Goal: Task Accomplishment & Management: Use online tool/utility

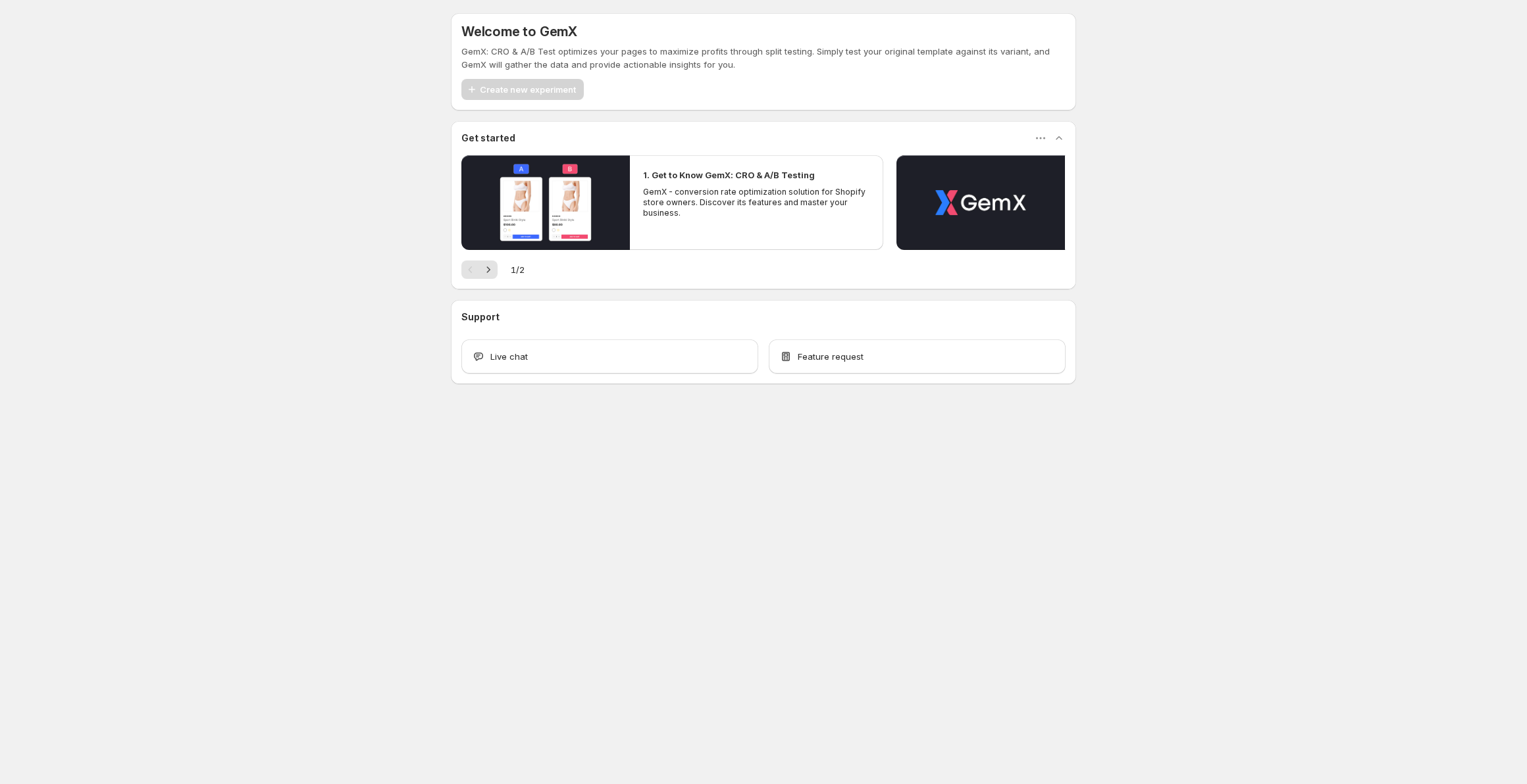
click at [103, 438] on div "Welcome to GemX GemX: CRO & A/B Test optimizes your pages to maximize profits t…" at bounding box center [763, 227] width 1527 height 455
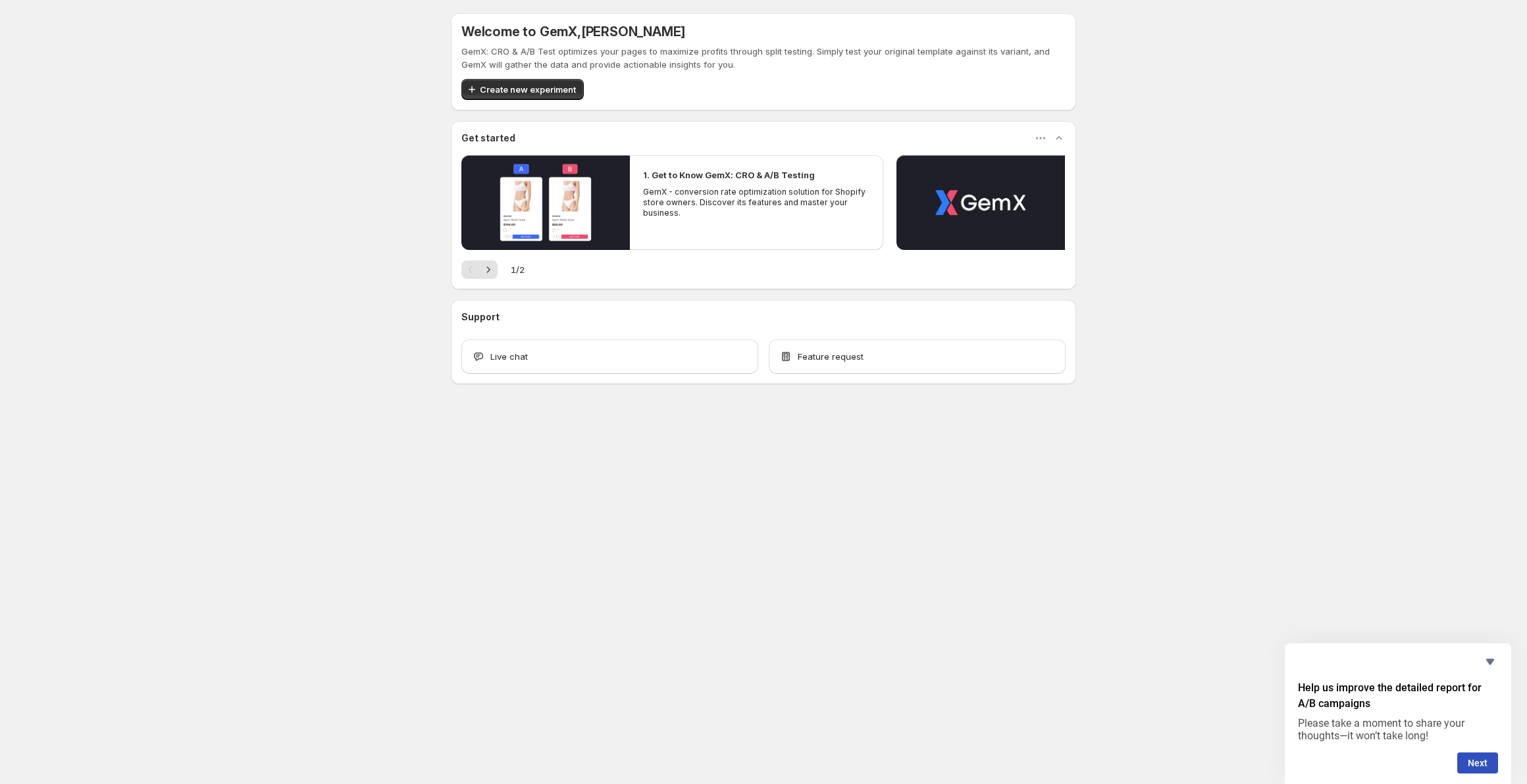
click at [531, 89] on span "Create new experiment" at bounding box center [528, 90] width 96 height 13
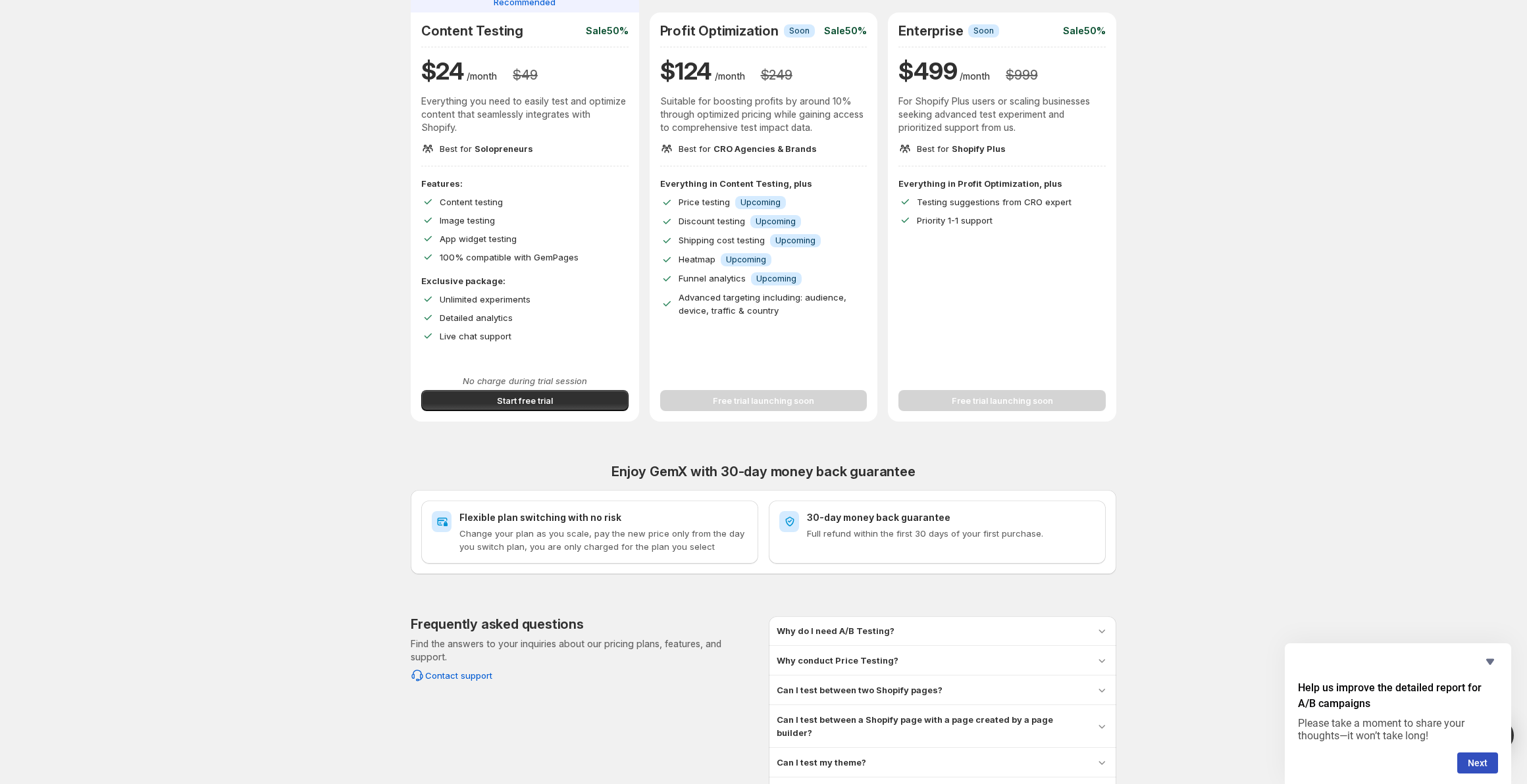
scroll to position [149, 0]
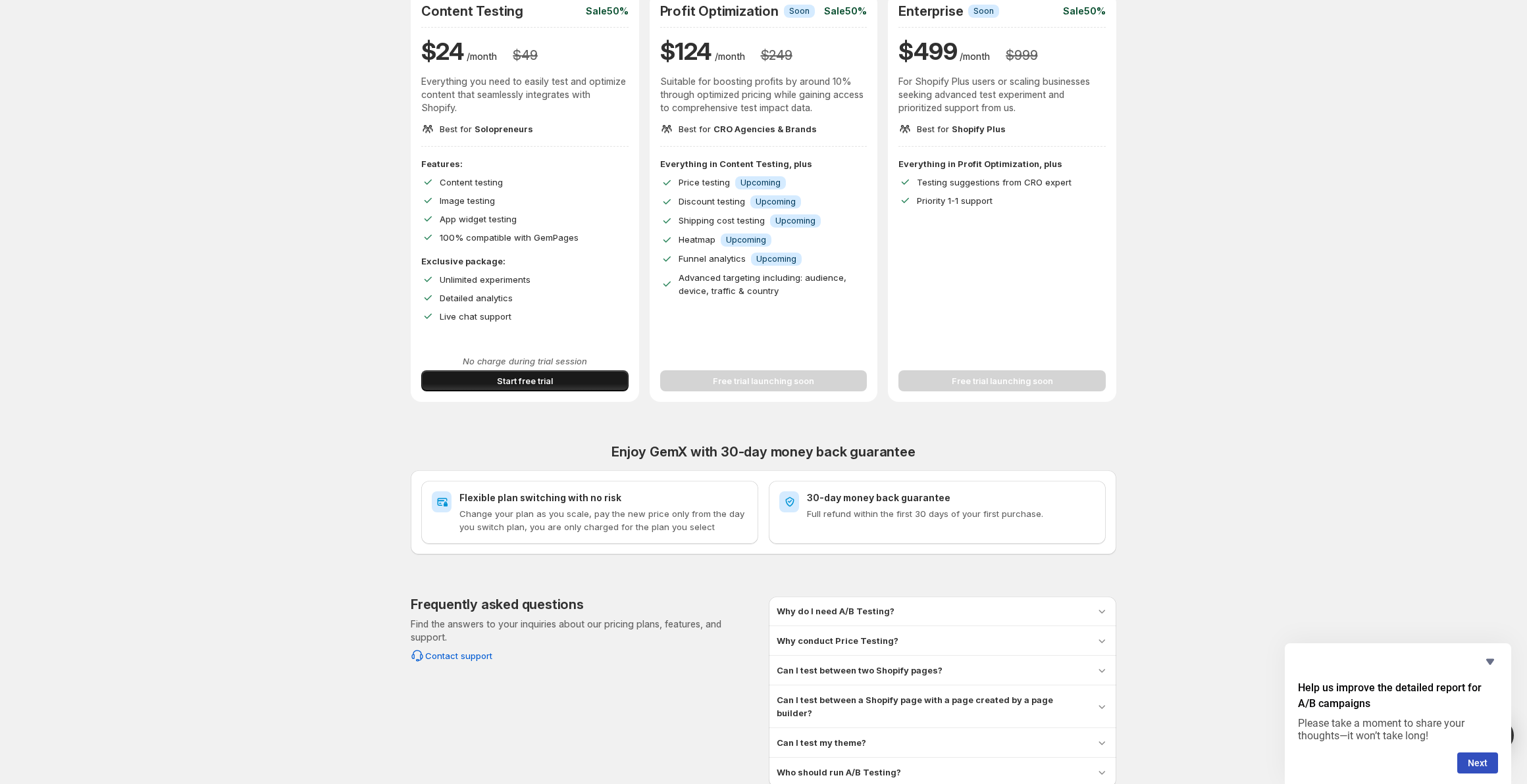
click at [527, 375] on span "Start free trial" at bounding box center [525, 381] width 56 height 13
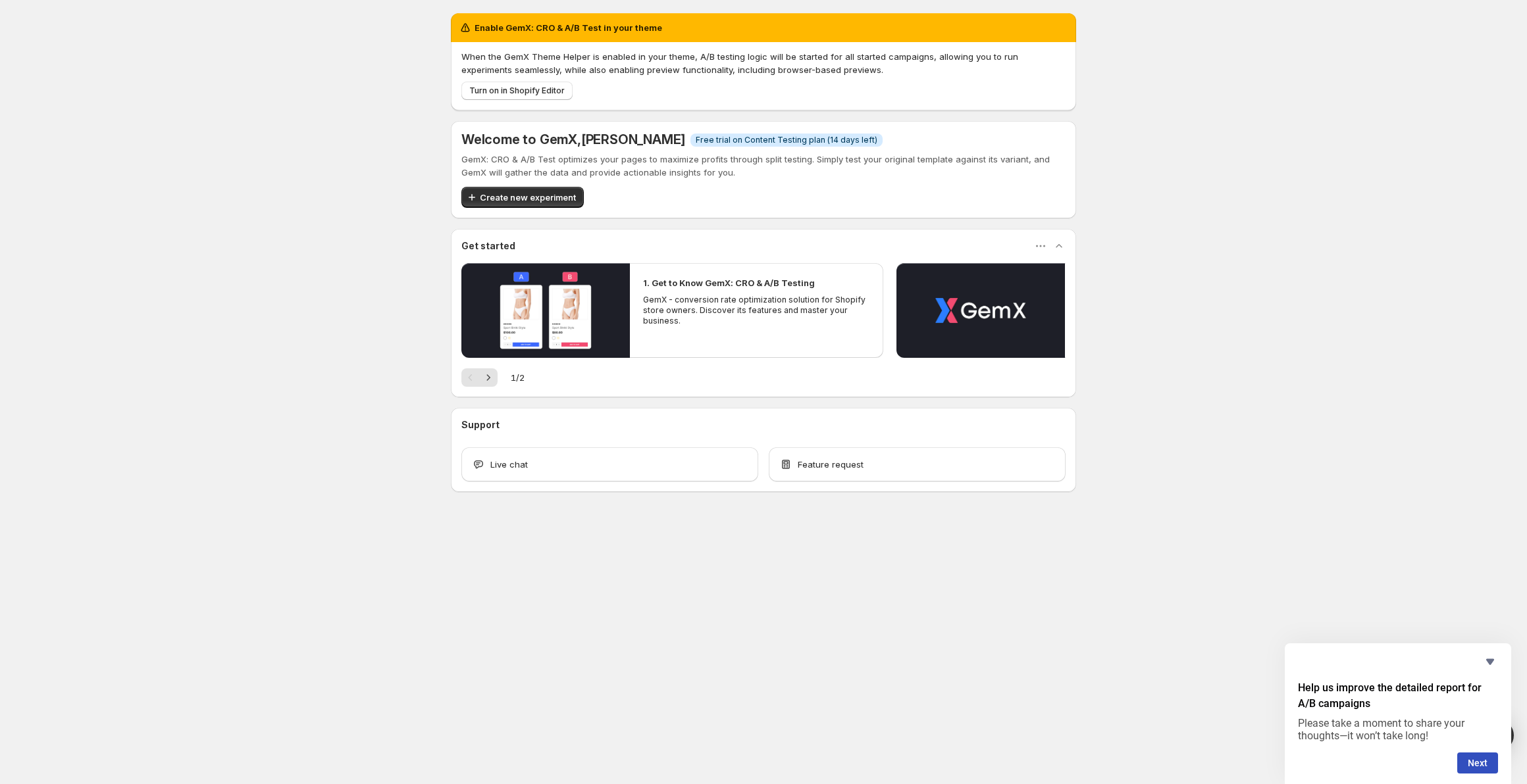
drag, startPoint x: 312, startPoint y: 343, endPoint x: 386, endPoint y: 297, distance: 87.1
click at [326, 336] on div "Enable GemX: CRO & A/B Test in your theme When the GemX Theme Helper is enabled…" at bounding box center [763, 281] width 1527 height 563
click at [539, 196] on span "Create new experiment" at bounding box center [528, 197] width 96 height 13
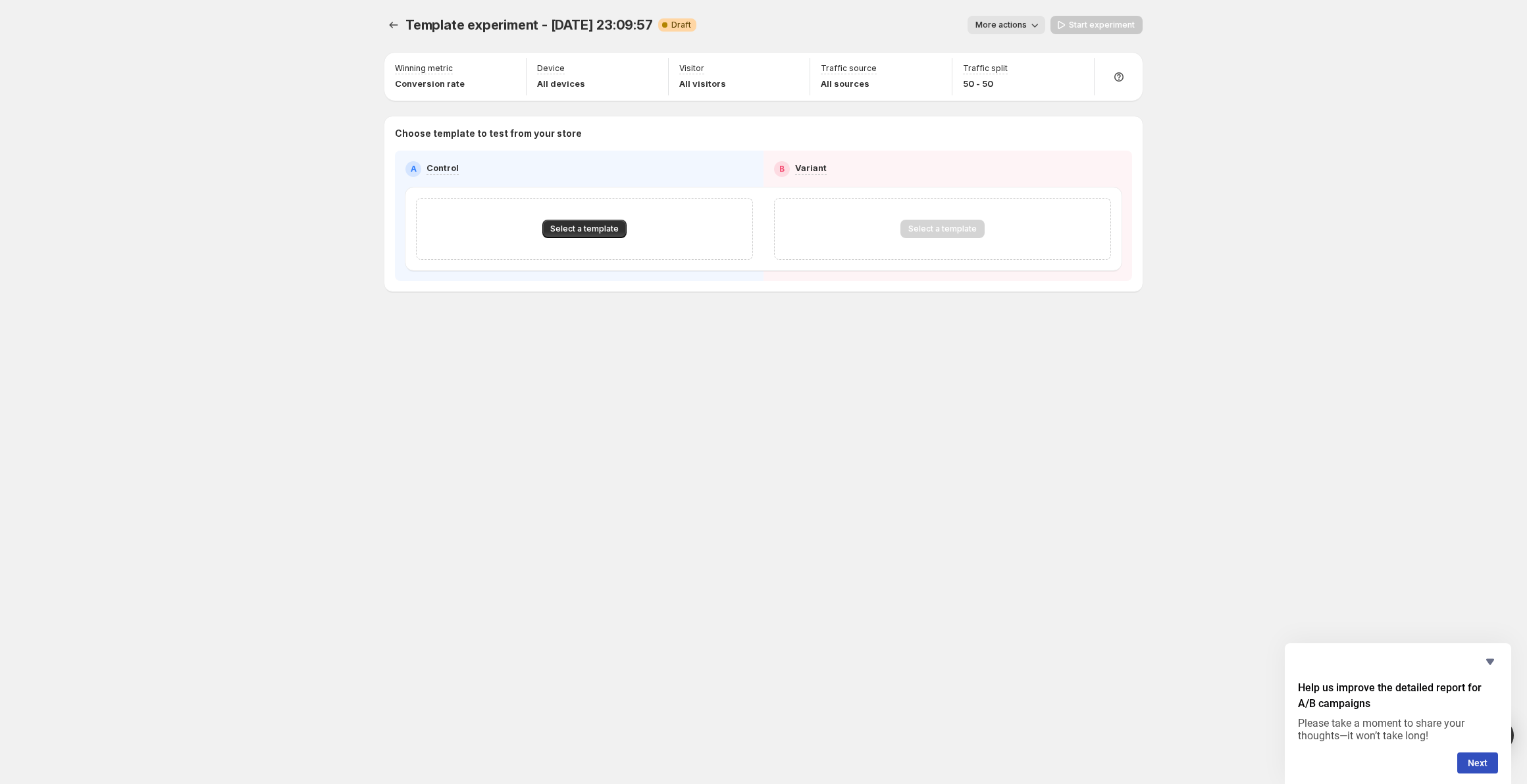
click at [618, 240] on div "Select a template" at bounding box center [585, 229] width 337 height 62
click at [610, 231] on span "Select a template" at bounding box center [585, 229] width 69 height 10
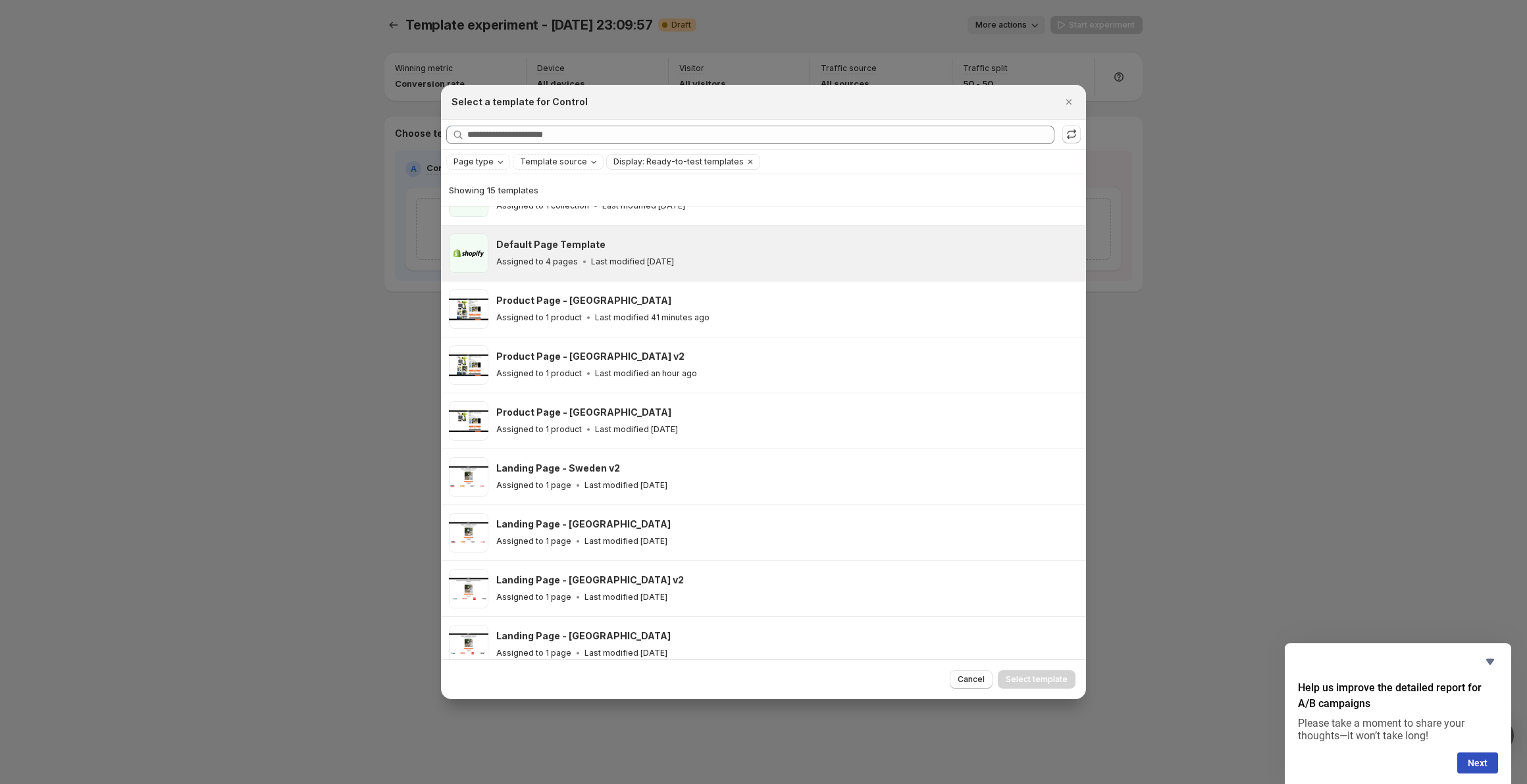
scroll to position [150, 0]
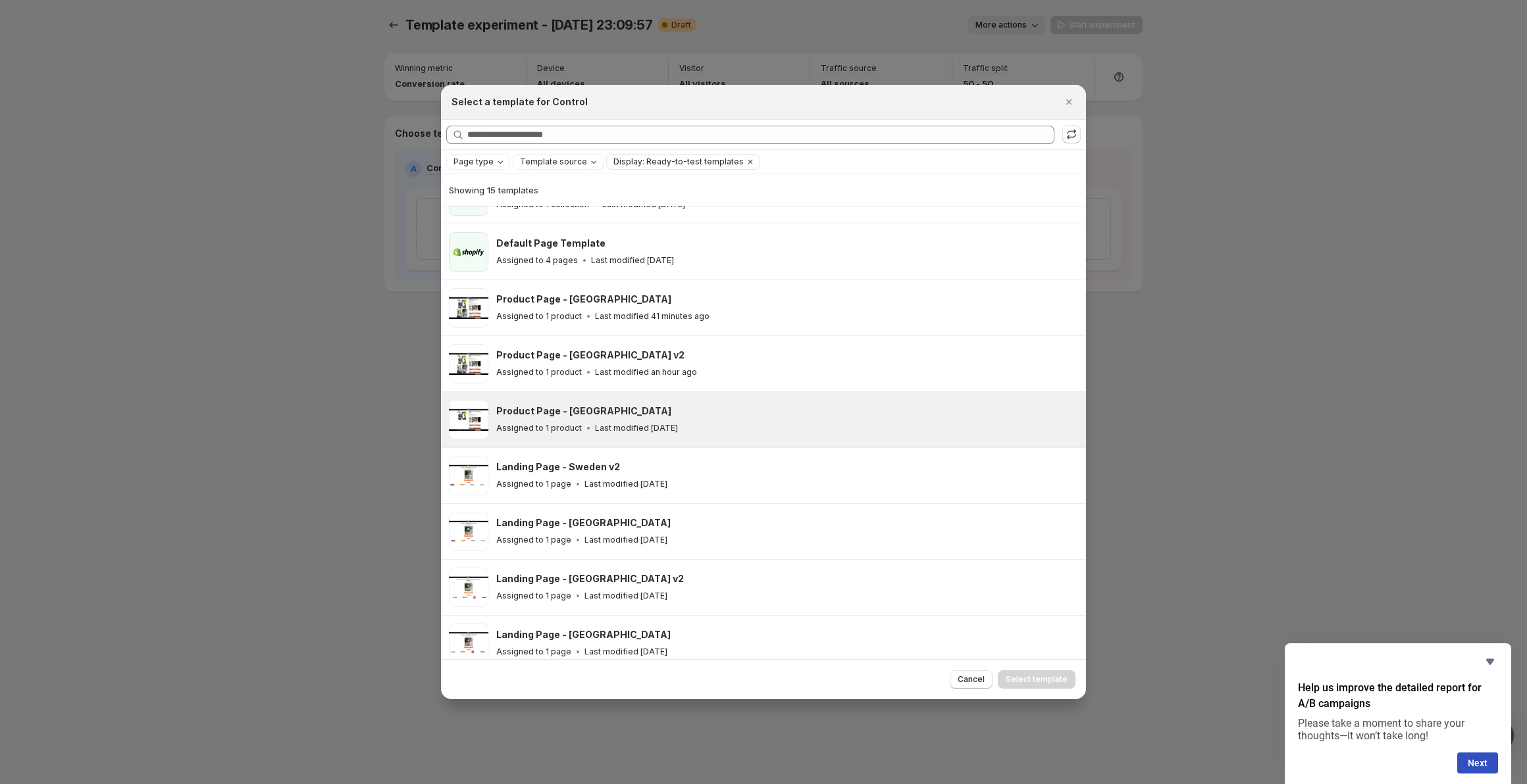
click at [689, 424] on div "Assigned to 1 product Last modified 7 days ago" at bounding box center [785, 428] width 578 height 13
click at [1025, 680] on span "Select template" at bounding box center [1036, 680] width 62 height 10
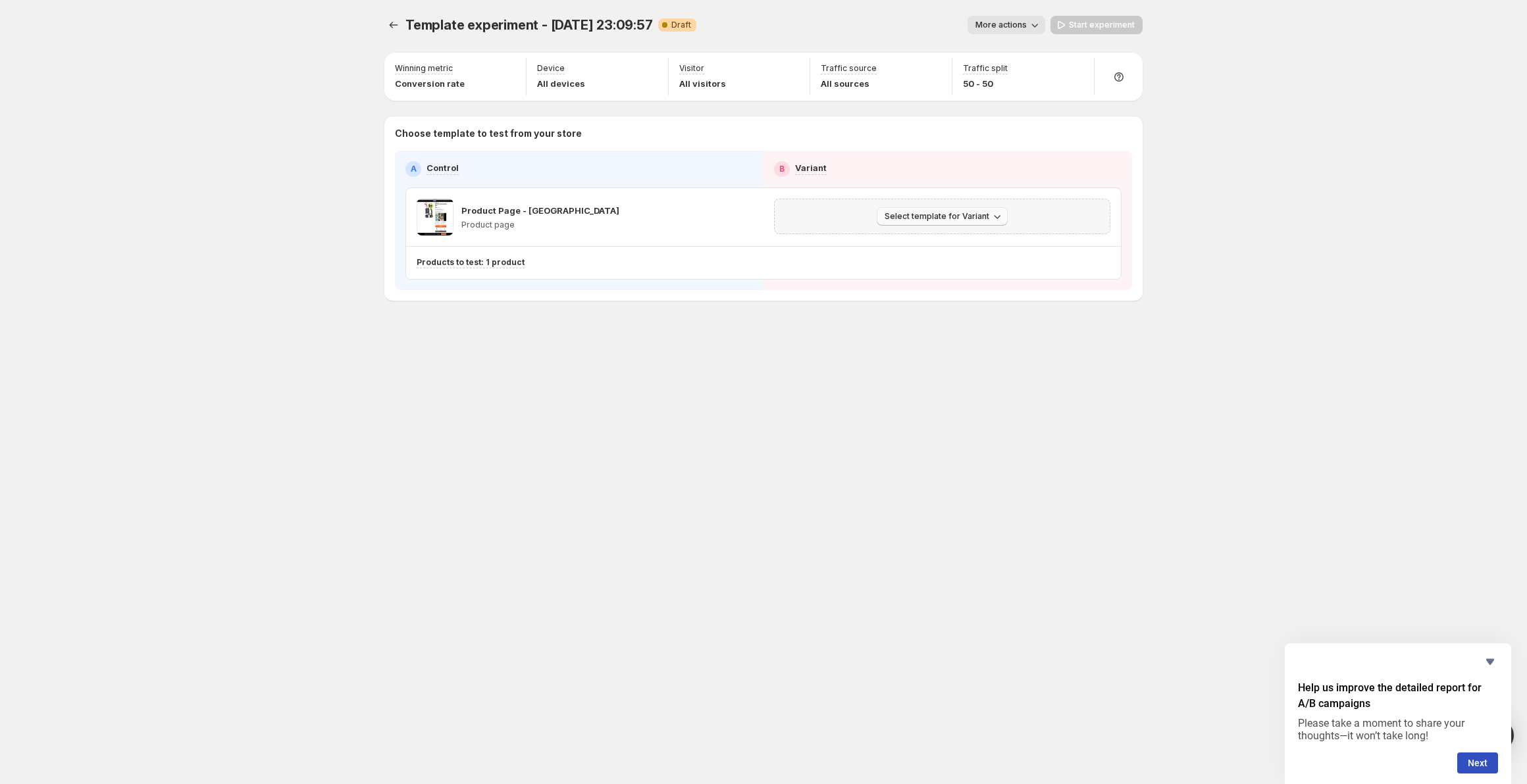
click at [940, 213] on span "Select template for Variant" at bounding box center [937, 216] width 105 height 10
click at [941, 246] on span "Select an existing template" at bounding box center [933, 243] width 112 height 10
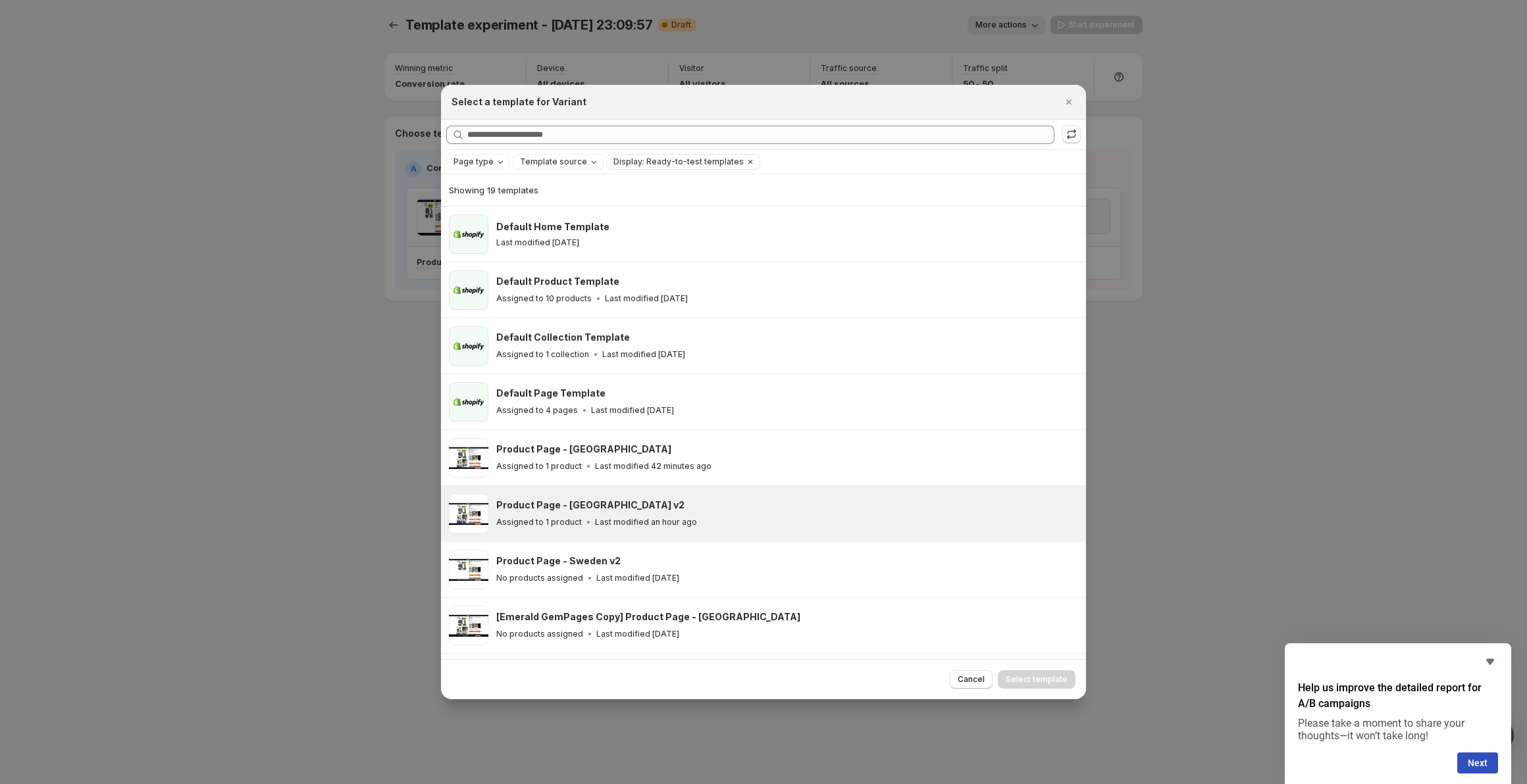
click at [722, 494] on div "Product Page - Denmark v2 Assigned to 1 product Last modified an hour ago" at bounding box center [787, 514] width 582 height 39
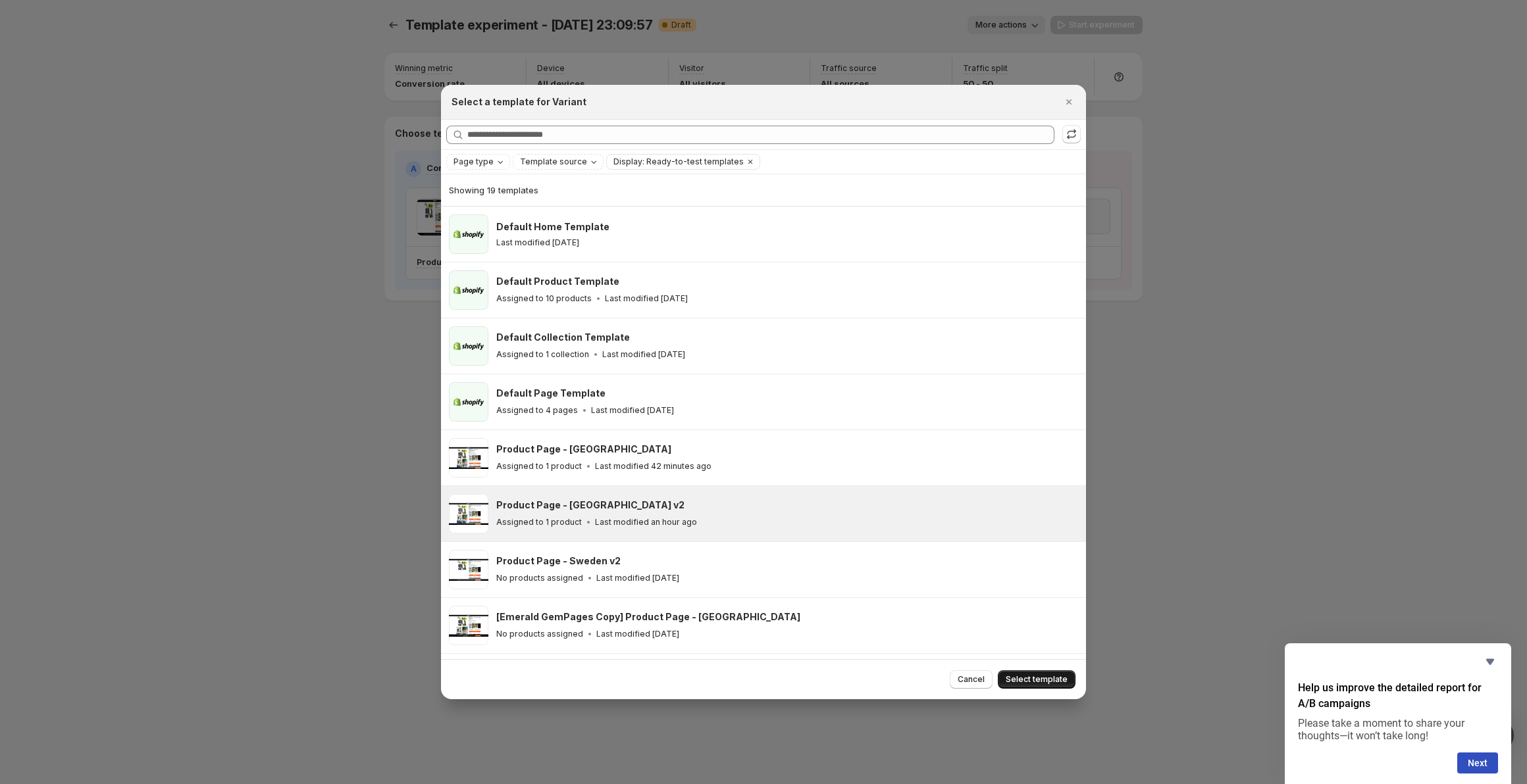
click at [1050, 676] on span "Select template" at bounding box center [1036, 680] width 62 height 10
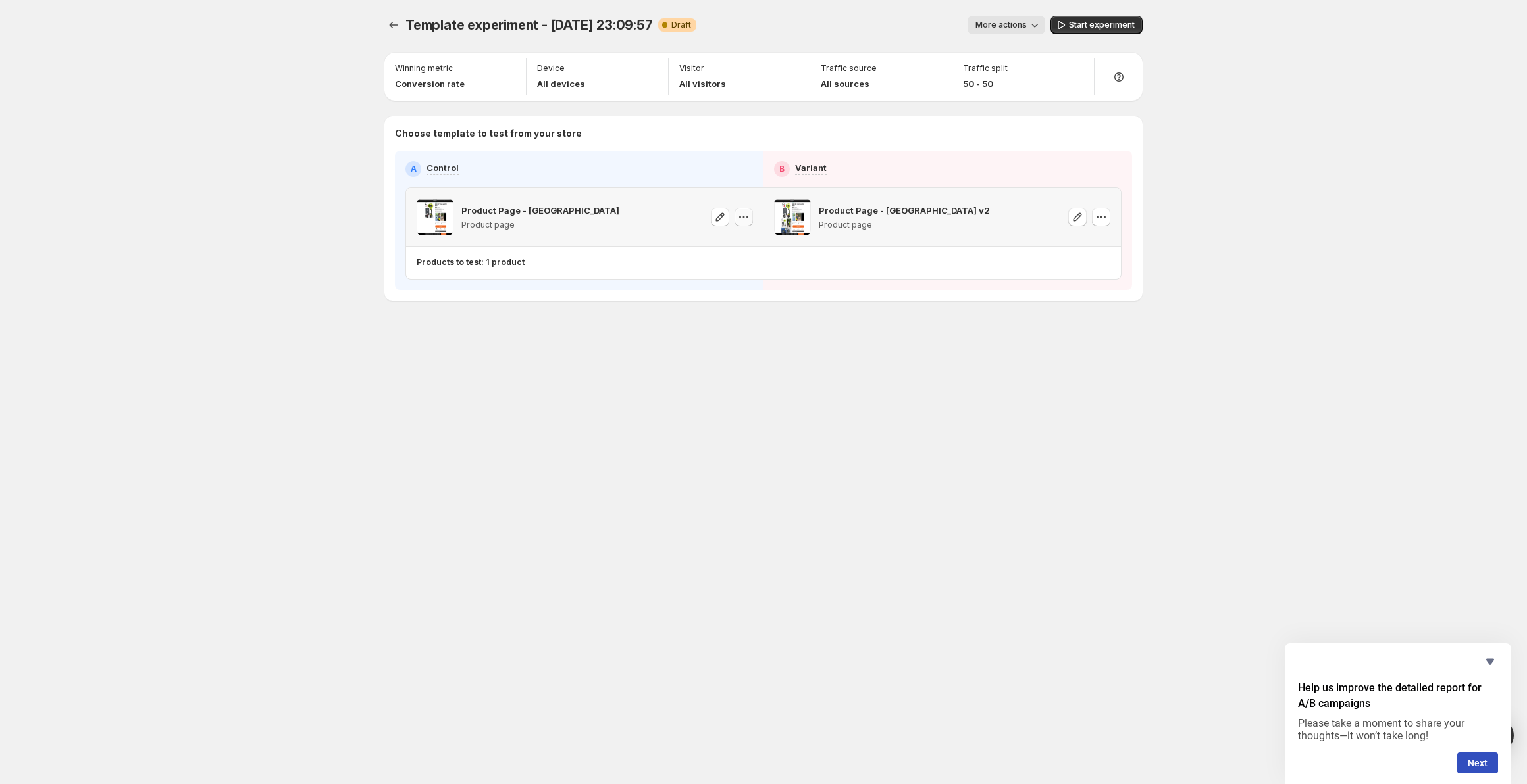
click at [746, 217] on icon "button" at bounding box center [743, 217] width 13 height 13
click at [590, 376] on div "Template experiment - Aug 13, 23:09:57. This page is ready Template experiment …" at bounding box center [764, 392] width 790 height 784
click at [999, 24] on span "More actions" at bounding box center [1001, 25] width 51 height 10
click at [922, 2] on div "Template experiment - Aug 13, 23:09:57. This page is ready Template experiment …" at bounding box center [763, 25] width 758 height 50
click at [344, 138] on div "Template experiment - Aug 13, 23:09:57. This page is ready Template experiment …" at bounding box center [763, 392] width 1527 height 784
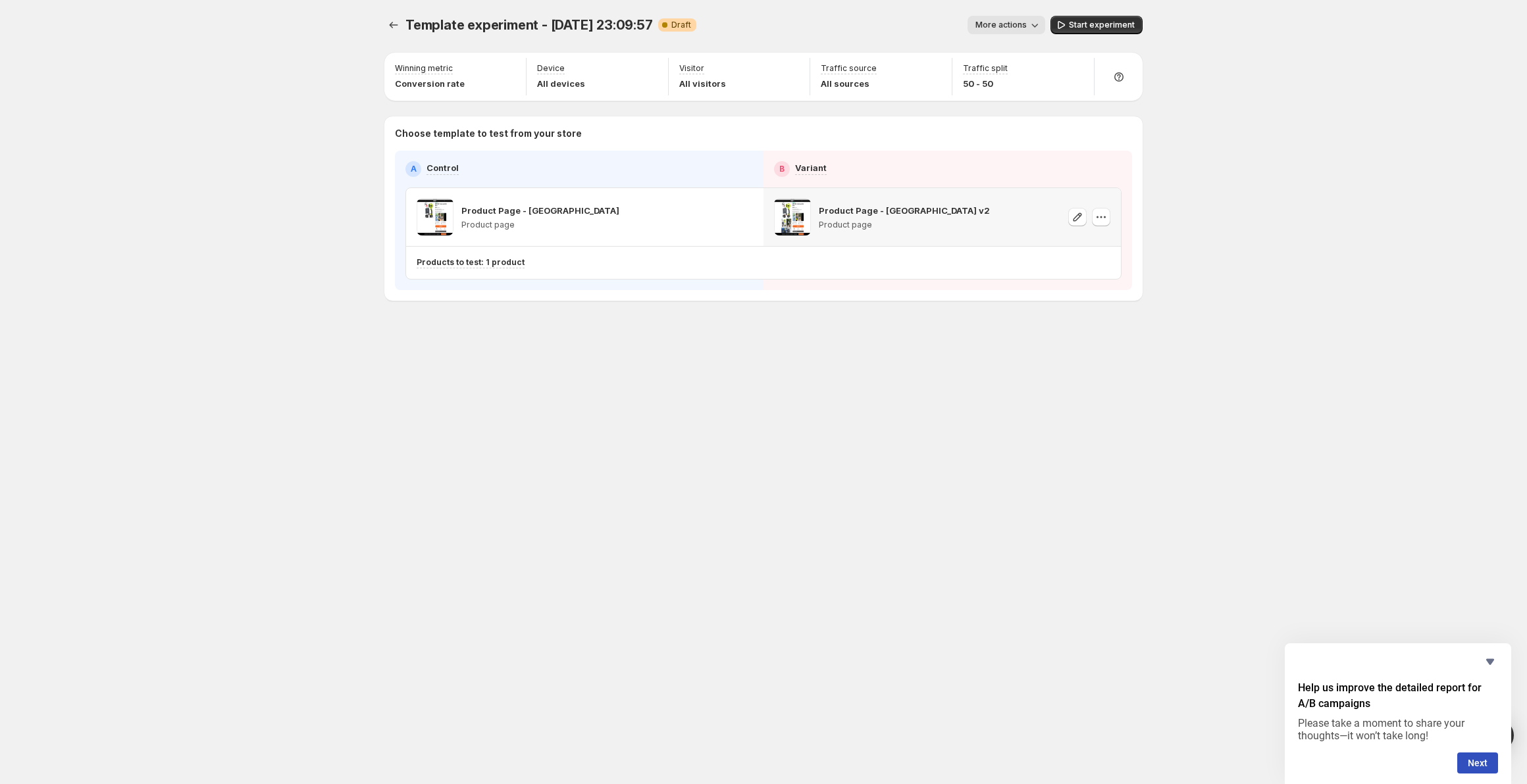
click at [913, 211] on p "Product Page - Denmark v2" at bounding box center [904, 211] width 171 height 13
click at [1103, 216] on icon "button" at bounding box center [1101, 217] width 13 height 13
click at [1179, 197] on div "Template experiment - Aug 13, 23:09:57. This page is ready Template experiment …" at bounding box center [763, 392] width 1527 height 784
click at [1009, 24] on span "More actions" at bounding box center [1001, 25] width 51 height 10
click at [1100, 219] on icon "button" at bounding box center [1101, 217] width 13 height 13
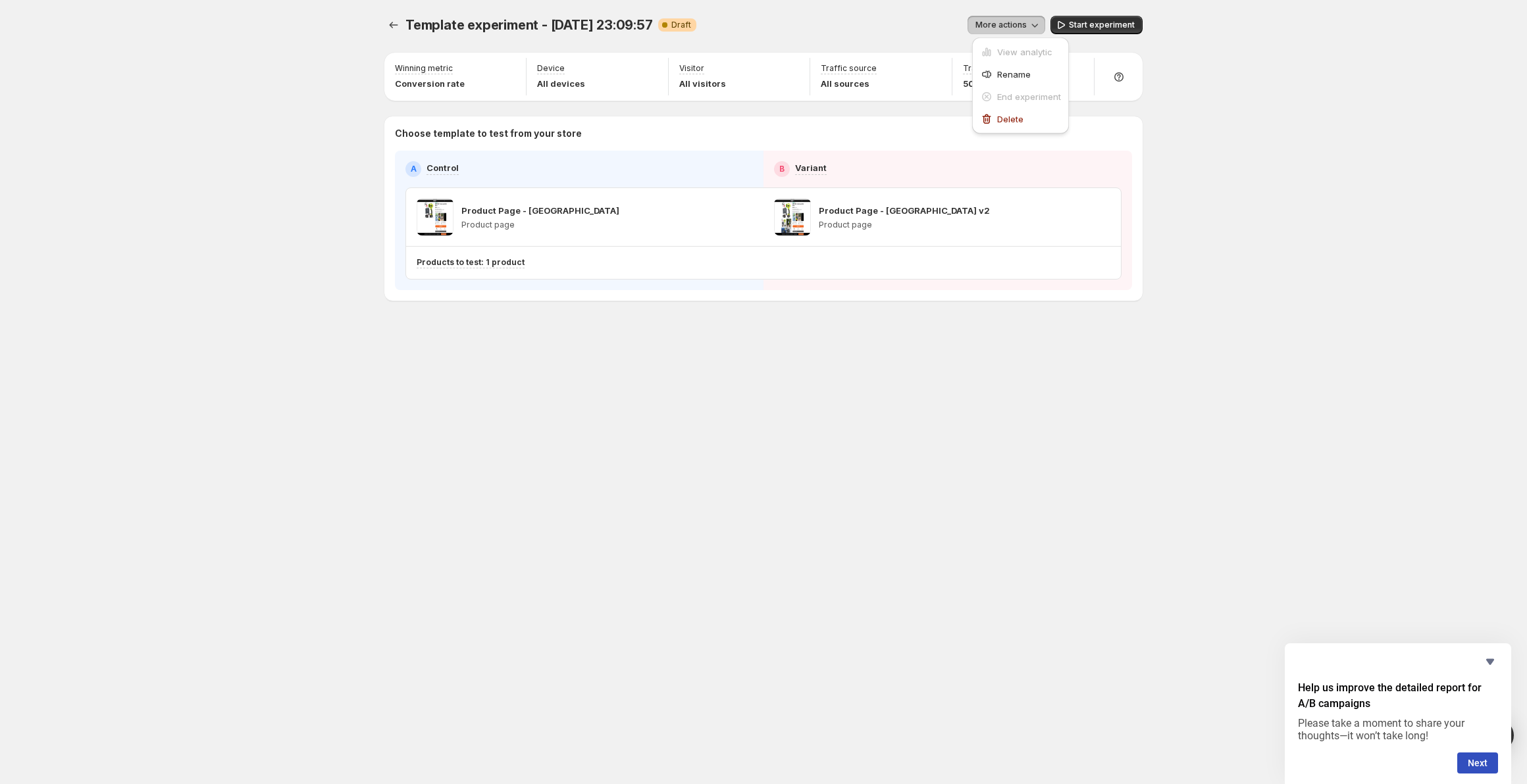
click at [1264, 160] on div "Template experiment - Aug 13, 23:09:57. This page is ready Template experiment …" at bounding box center [763, 392] width 1527 height 784
click at [340, 162] on div "Template experiment - Aug 13, 23:09:57. This page is ready Template experiment …" at bounding box center [763, 392] width 1527 height 784
